Goal: Entertainment & Leisure: Consume media (video, audio)

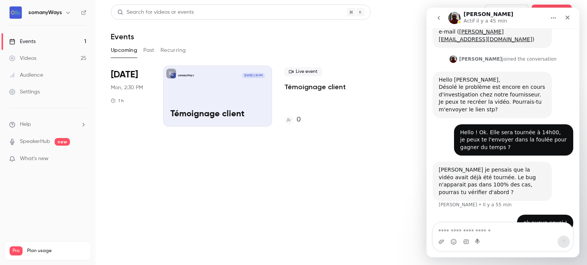
scroll to position [98, 0]
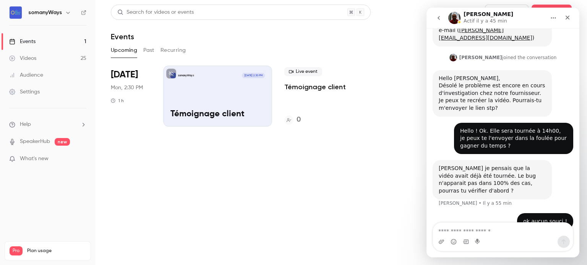
click at [53, 63] on link "Videos 25" at bounding box center [47, 58] width 95 height 17
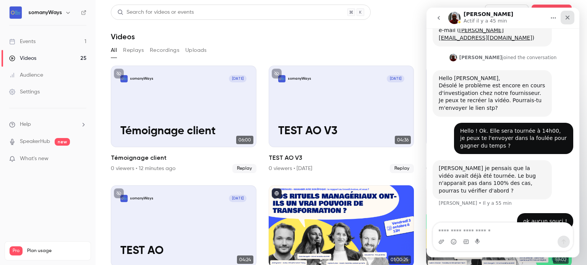
click at [565, 16] on icon "Fermer" at bounding box center [567, 18] width 6 height 6
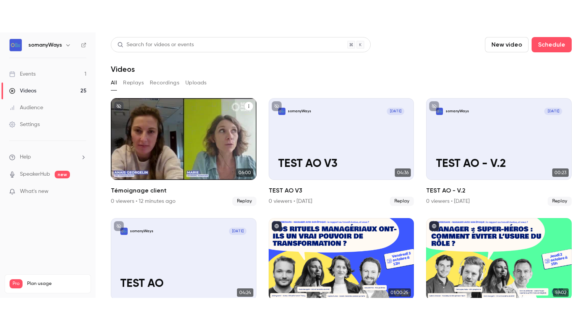
scroll to position [98, 0]
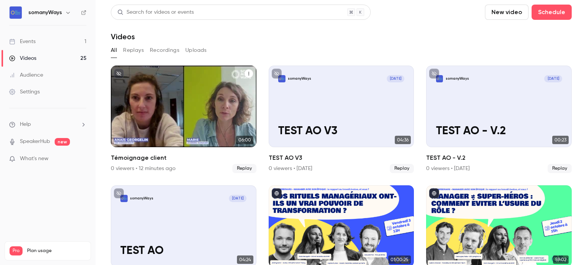
click at [189, 110] on div "somanyWays [DATE] Témoignage client" at bounding box center [183, 107] width 145 height 82
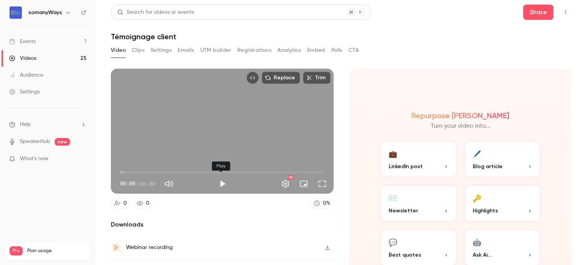
click at [220, 183] on button "Play" at bounding box center [222, 183] width 15 height 15
click at [321, 183] on button "Full screen" at bounding box center [321, 183] width 15 height 15
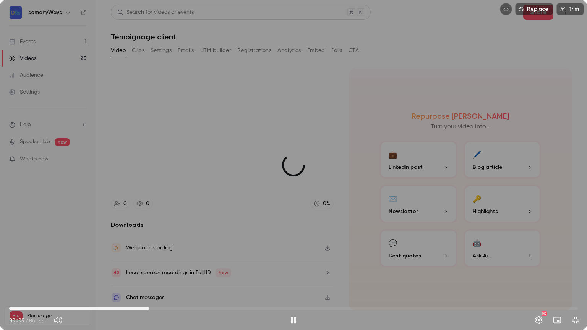
click at [149, 265] on span "01:28" at bounding box center [293, 308] width 568 height 12
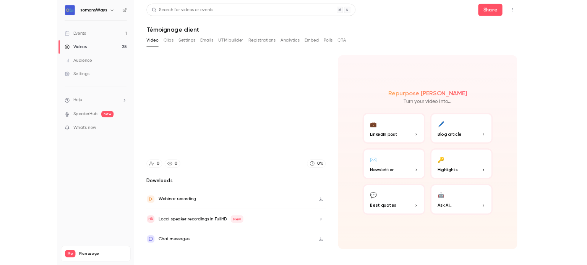
scroll to position [98, 0]
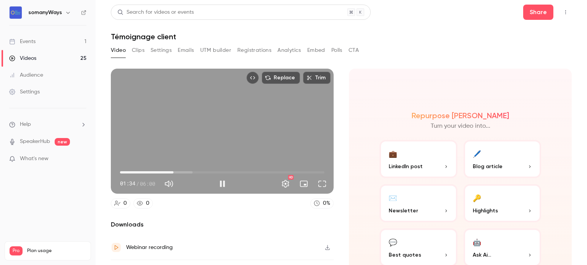
click at [228, 136] on div "Replace Trim 01:34 01:34 / 06:00 HD" at bounding box center [222, 131] width 223 height 125
type input "****"
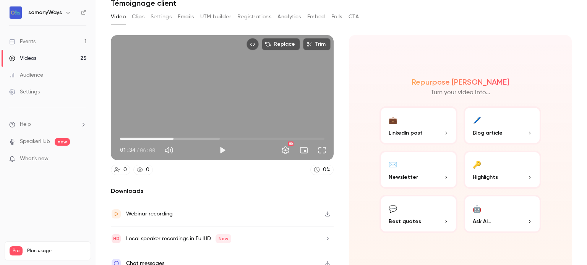
click at [324, 212] on icon "button" at bounding box center [327, 214] width 6 height 5
